Goal: Check status: Check status

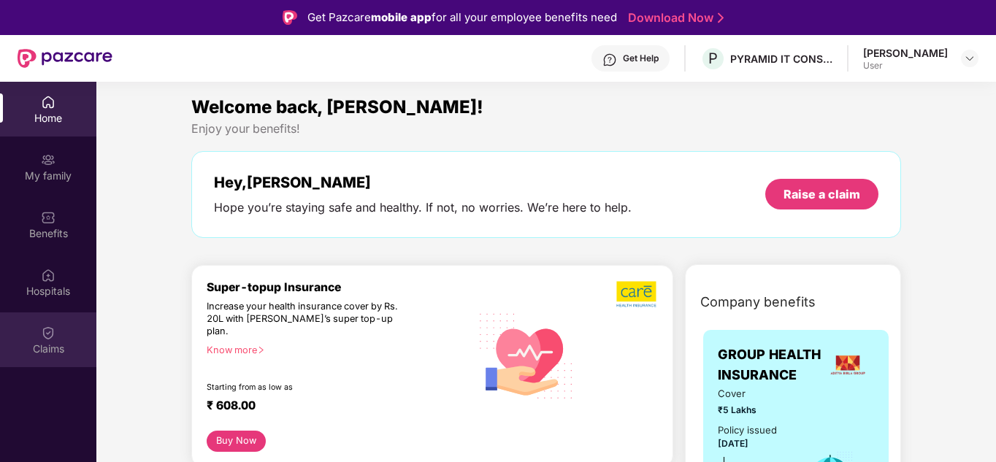
click at [41, 344] on div "Claims" at bounding box center [48, 349] width 96 height 15
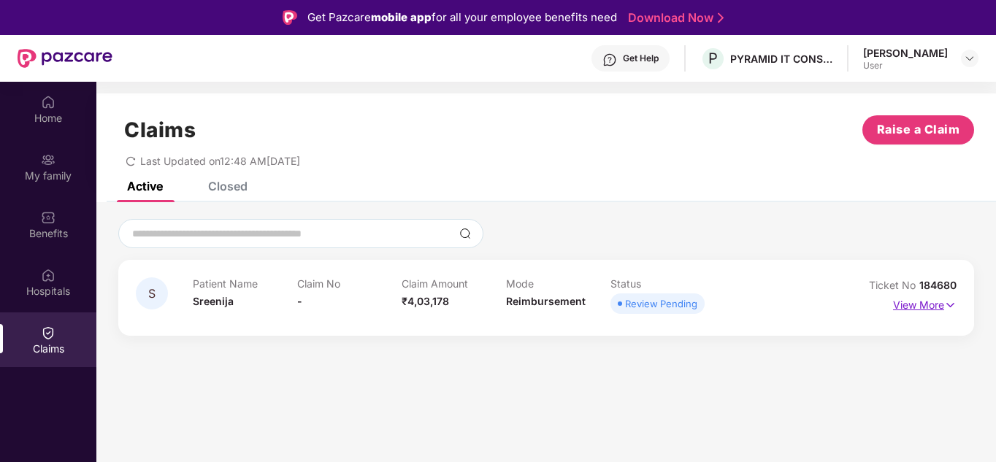
click at [937, 307] on p "View More" at bounding box center [924, 303] width 63 height 20
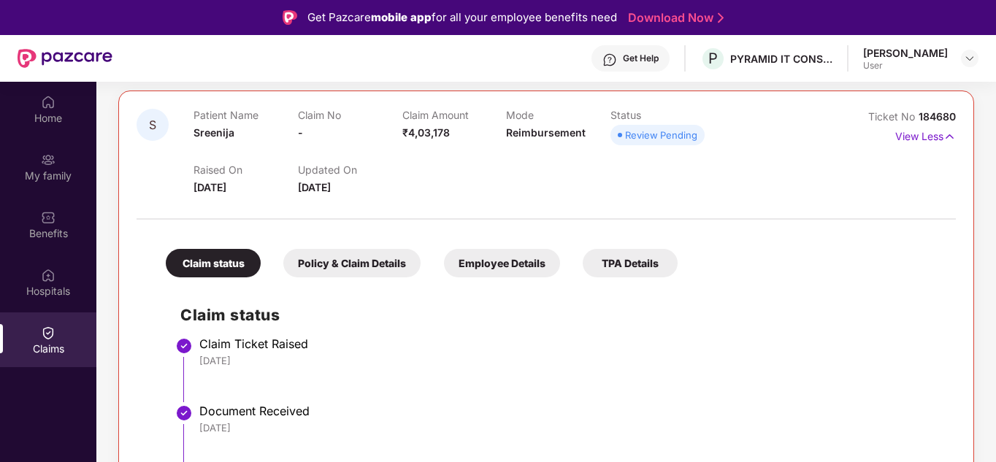
scroll to position [82, 0]
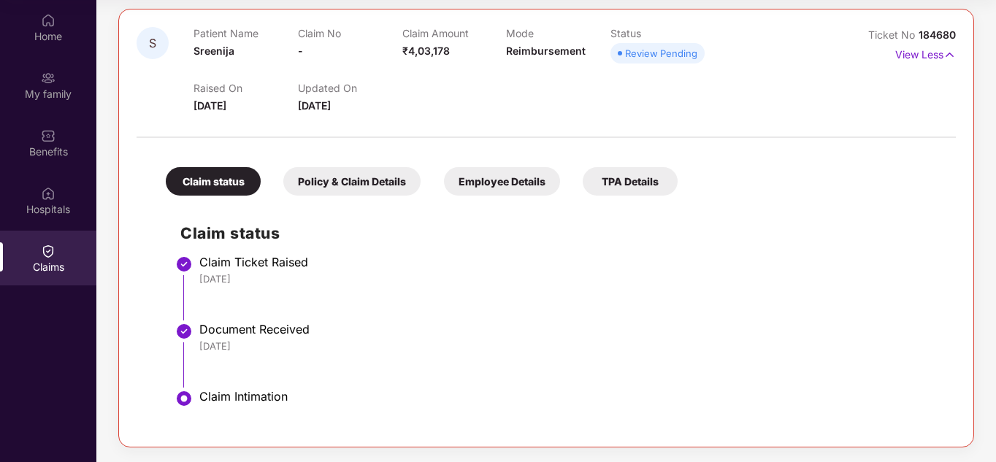
click at [349, 185] on div "Policy & Claim Details" at bounding box center [351, 181] width 137 height 28
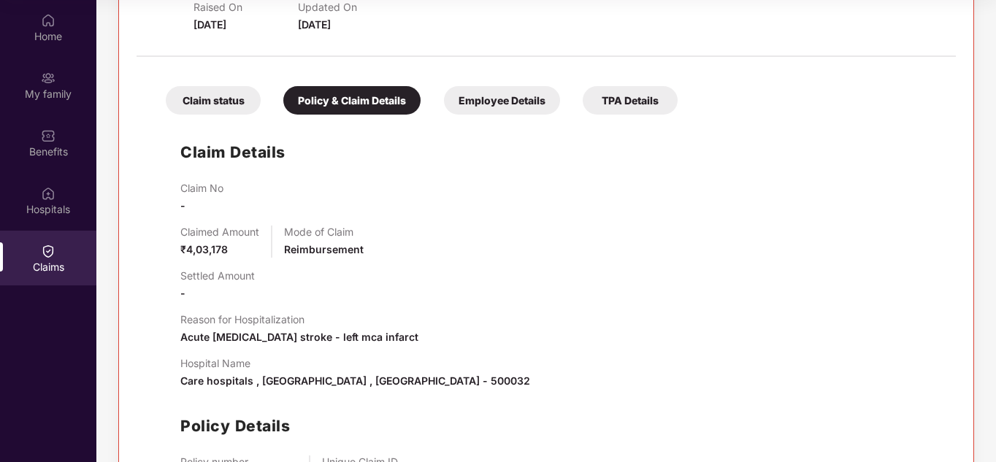
scroll to position [250, 0]
click at [498, 101] on div "Employee Details" at bounding box center [502, 100] width 116 height 28
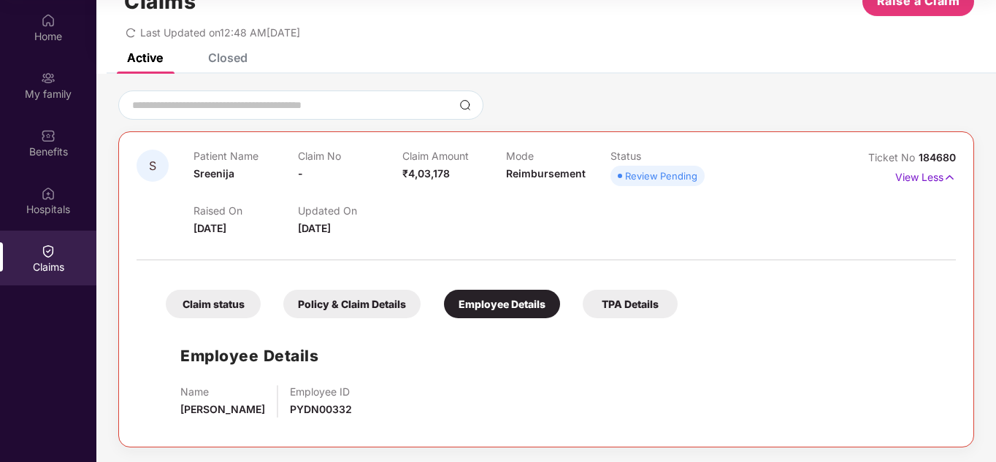
scroll to position [47, 0]
click at [620, 297] on div "TPA Details" at bounding box center [629, 304] width 95 height 28
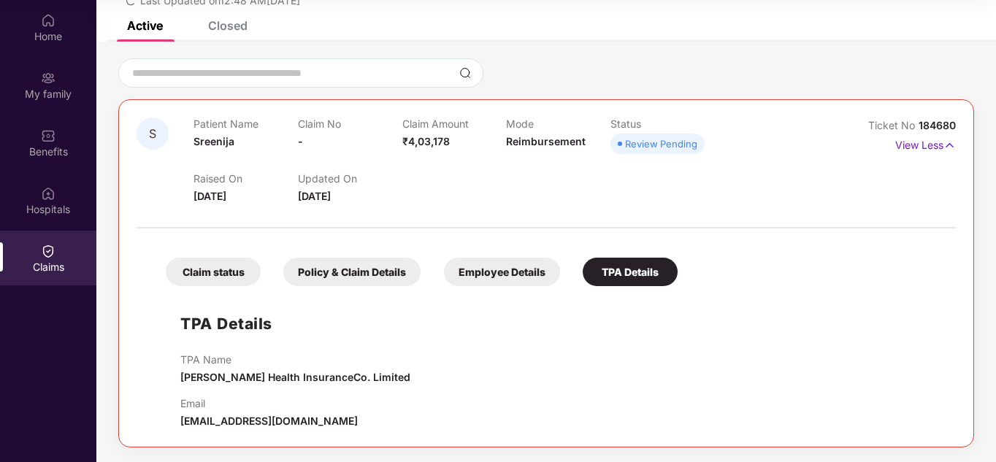
scroll to position [0, 0]
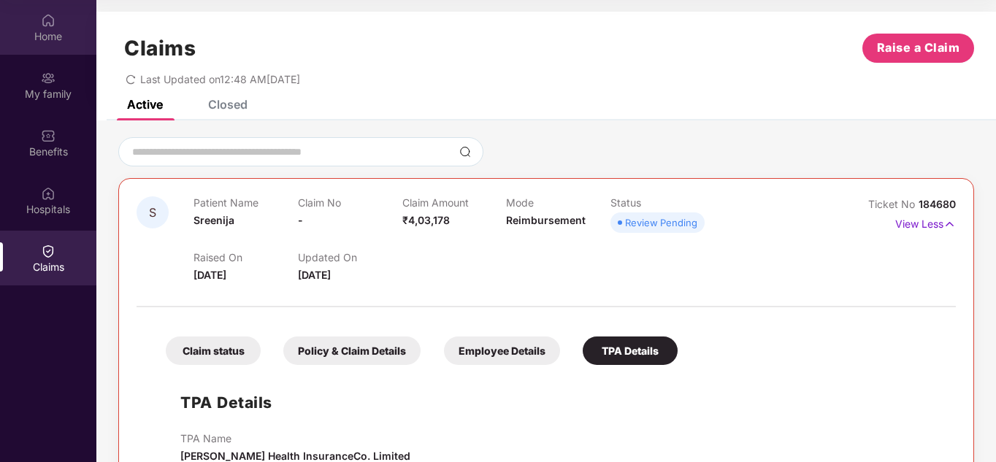
click at [47, 18] on img at bounding box center [48, 20] width 15 height 15
